Goal: Task Accomplishment & Management: Use online tool/utility

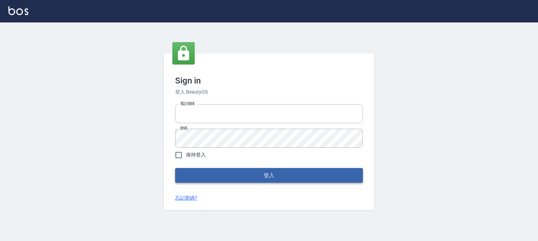
type input "0952331713"
click at [257, 176] on button "登入" at bounding box center [269, 175] width 188 height 15
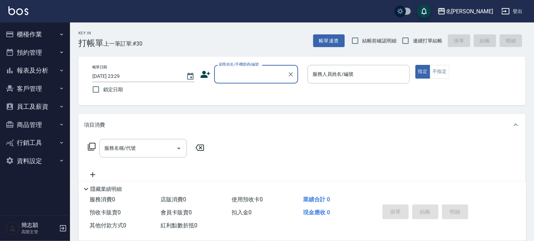
click at [60, 70] on icon "button" at bounding box center [62, 71] width 6 height 6
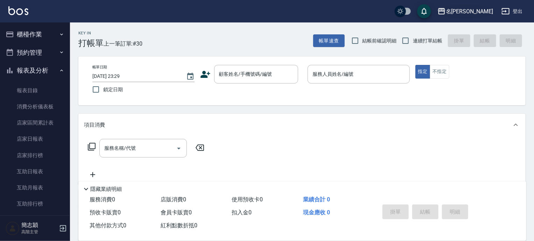
click at [486, 12] on div "名留竹林" at bounding box center [469, 11] width 47 height 9
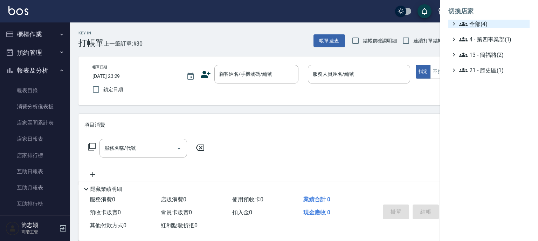
click at [483, 26] on span "全部(4)" at bounding box center [493, 24] width 68 height 8
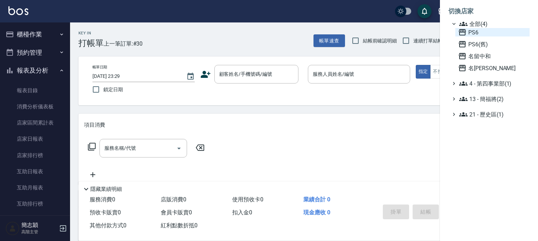
click at [477, 32] on span "PS6" at bounding box center [492, 32] width 69 height 8
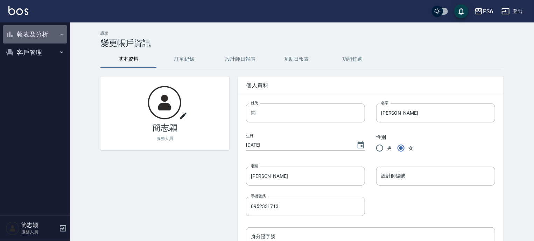
click at [60, 34] on icon "button" at bounding box center [61, 34] width 3 height 2
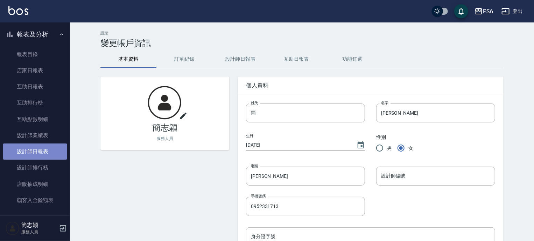
click at [39, 151] on link "設計師日報表" at bounding box center [35, 151] width 64 height 16
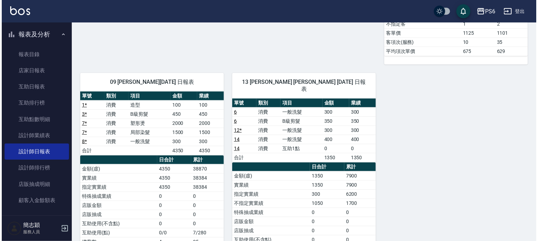
scroll to position [364, 0]
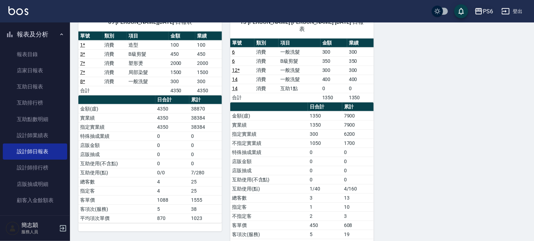
click at [486, 11] on div "PS6" at bounding box center [488, 11] width 10 height 9
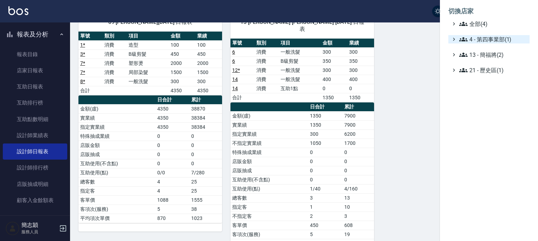
click at [489, 41] on span "4 - 第四事業部(1)" at bounding box center [493, 39] width 68 height 8
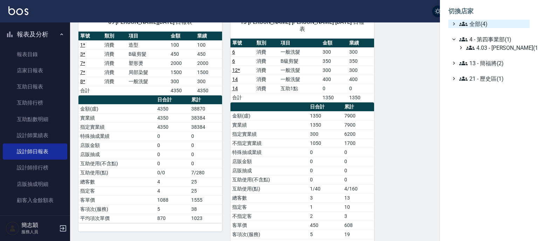
click at [478, 21] on span "全部(4)" at bounding box center [493, 24] width 68 height 8
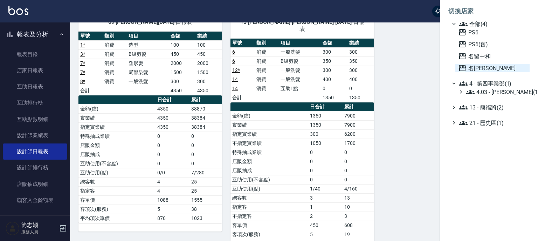
click at [482, 67] on span "名留竹林" at bounding box center [492, 68] width 69 height 8
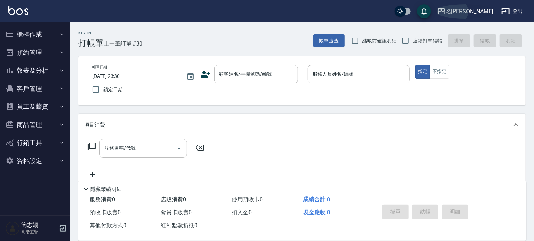
click at [480, 15] on div "名留竹林" at bounding box center [469, 11] width 47 height 9
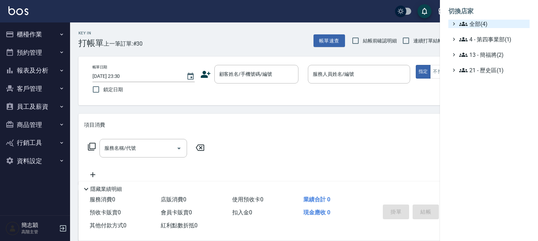
click at [473, 22] on span "全部(4)" at bounding box center [493, 24] width 68 height 8
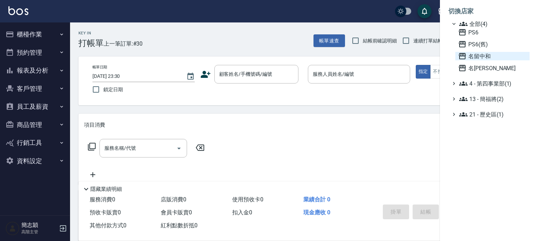
click at [482, 56] on span "名留中和" at bounding box center [492, 56] width 69 height 8
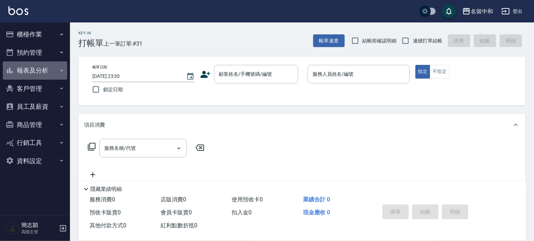
click at [61, 69] on icon "button" at bounding box center [62, 71] width 6 height 6
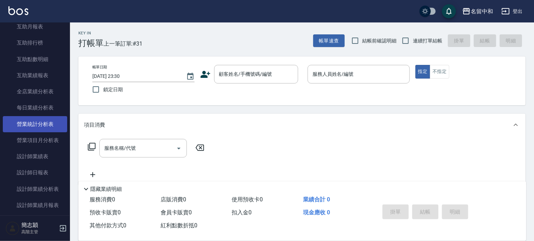
scroll to position [168, 0]
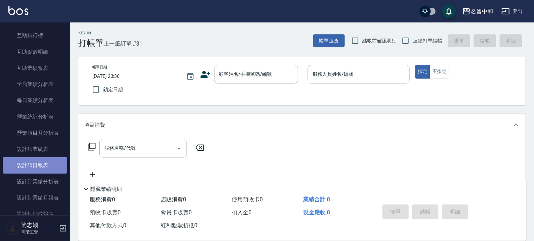
click at [42, 161] on link "設計師日報表" at bounding box center [35, 165] width 64 height 16
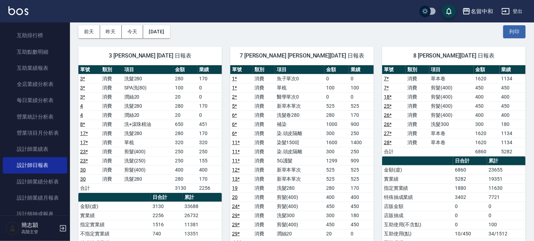
scroll to position [28, 0]
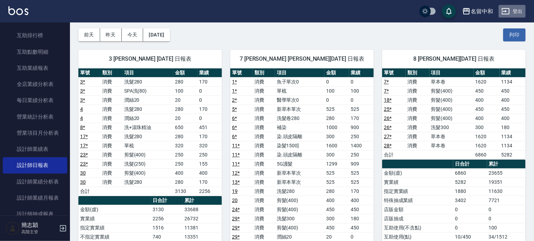
click at [515, 11] on button "登出" at bounding box center [512, 11] width 27 height 13
